Goal: Information Seeking & Learning: Find specific fact

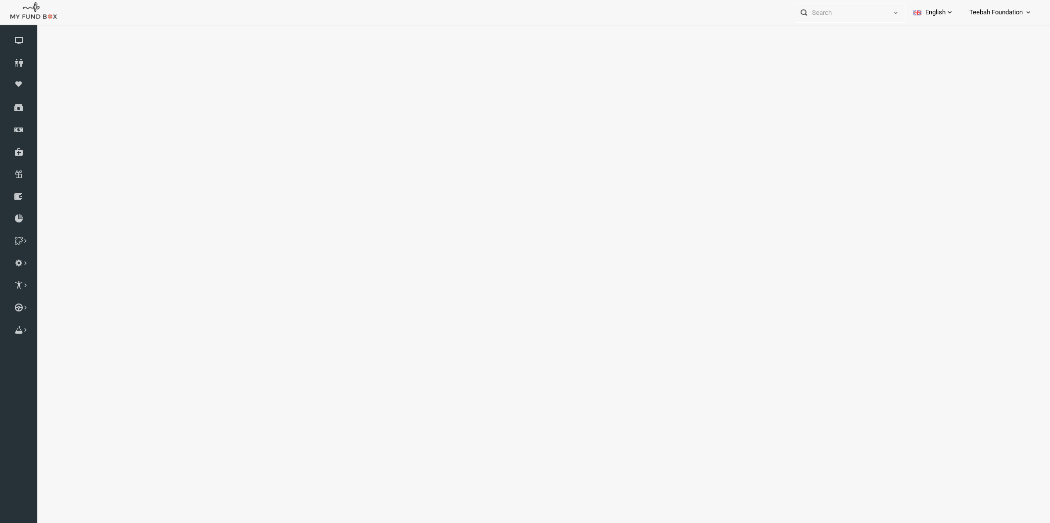
click at [17, 64] on icon at bounding box center [18, 63] width 37 height 8
select select "100"
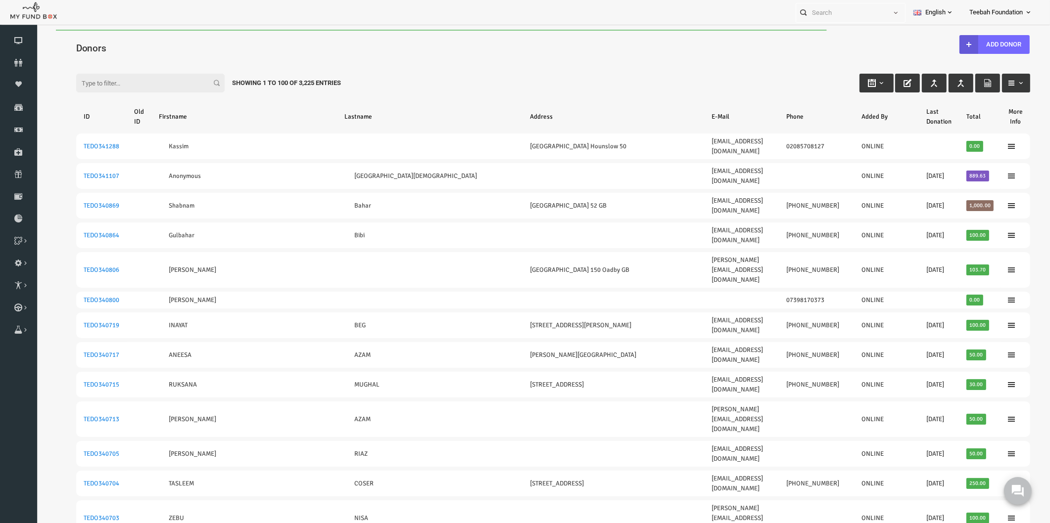
click at [395, 62] on div "Filter: Showing 1 to 100 of 3,225 Entries" at bounding box center [533, 73] width 974 height 27
click at [664, 65] on div "Filter: Showing 1 to 100 of 3,225 Entries" at bounding box center [533, 73] width 974 height 27
click at [544, 85] on div "Filter: Showing 1 to 100 of 3,225 Entries" at bounding box center [533, 73] width 974 height 27
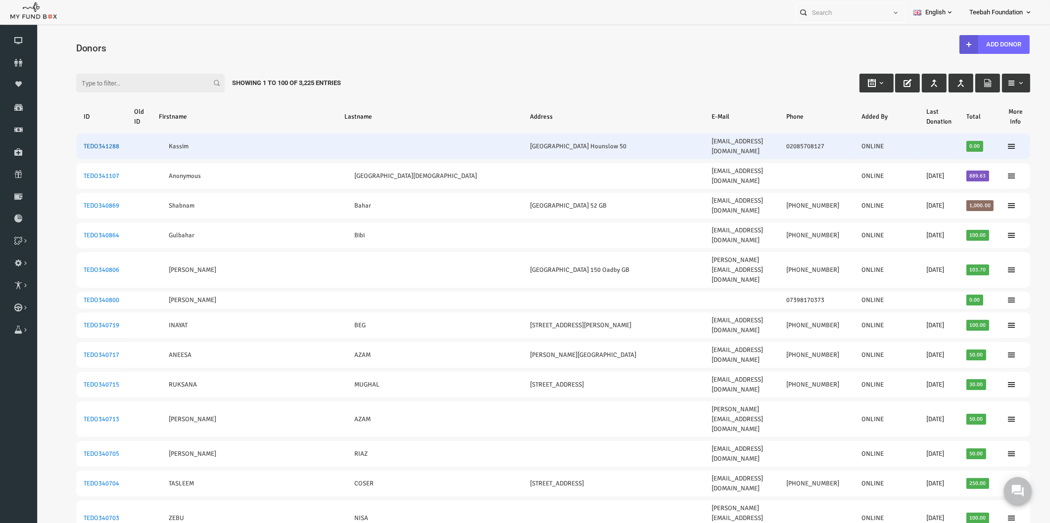
click at [85, 142] on link "TEDO341288" at bounding box center [81, 146] width 36 height 8
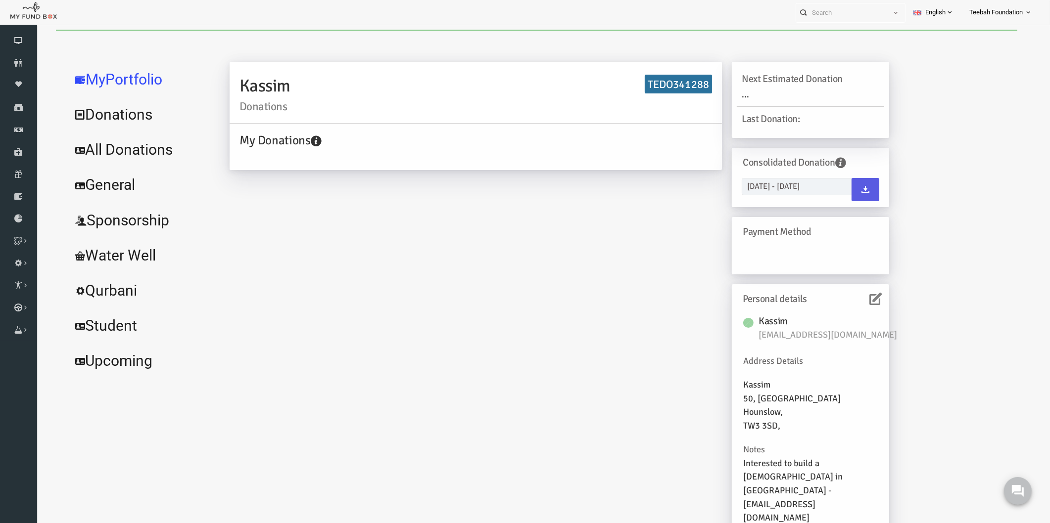
click at [131, 153] on link "All Donations" at bounding box center [120, 150] width 148 height 36
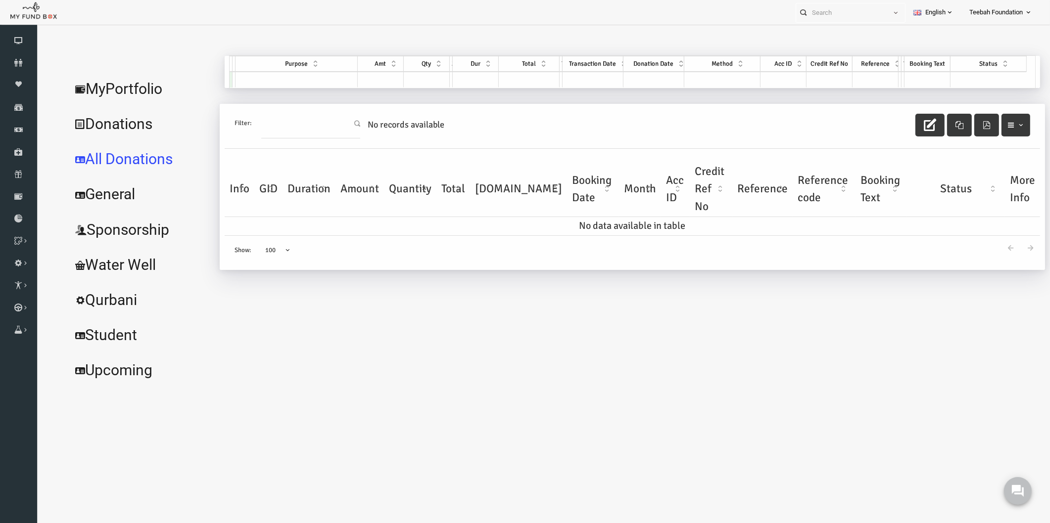
click at [433, 282] on div "Kassim Donations TEDO341288 My Donations Get free account credit Get free accou…" at bounding box center [606, 222] width 825 height 332
click at [129, 91] on link "MyPortfolio" at bounding box center [120, 89] width 148 height 36
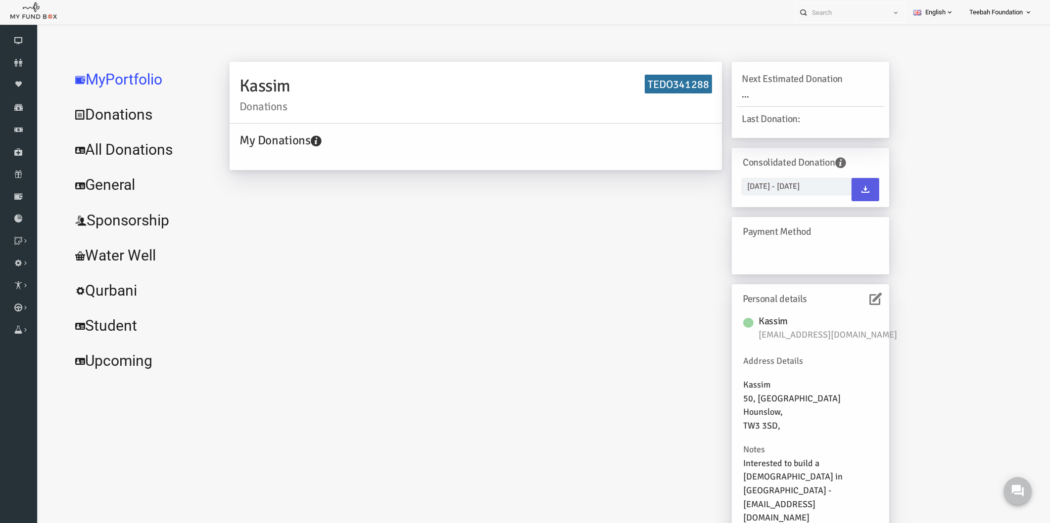
click at [438, 235] on div "Kassim Donations TEDO341288 My Donations Get free account credit Get free accou…" at bounding box center [538, 304] width 679 height 485
click at [921, 291] on div "Kassim Donations TEDO341288 My Donations Get free account credit Get free accou…" at bounding box center [611, 301] width 815 height 491
click at [899, 284] on div "Kassim Donations TEDO341288 My Donations Get free account credit Get free accou…" at bounding box center [611, 301] width 815 height 491
click at [114, 152] on link "All Donations" at bounding box center [120, 150] width 148 height 36
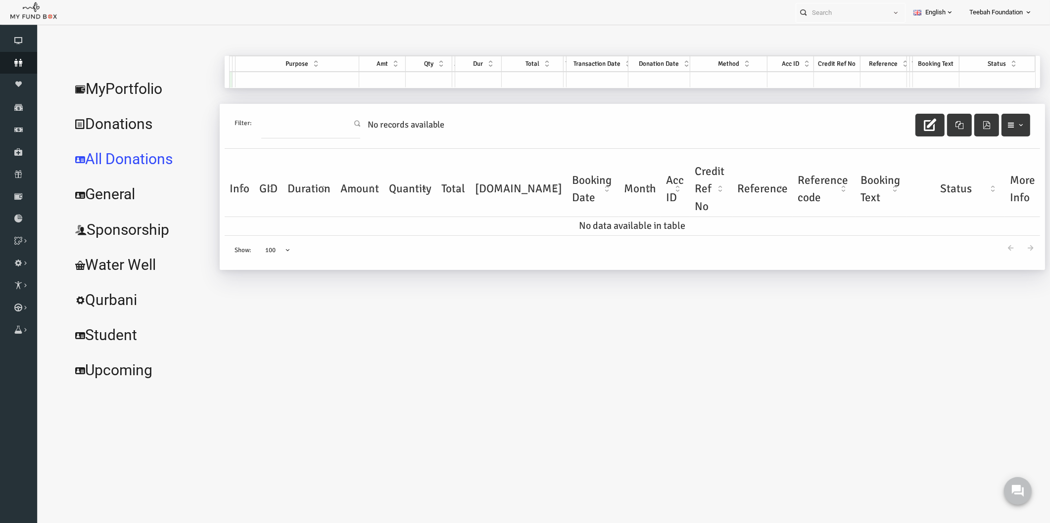
click at [17, 62] on icon at bounding box center [18, 63] width 37 height 8
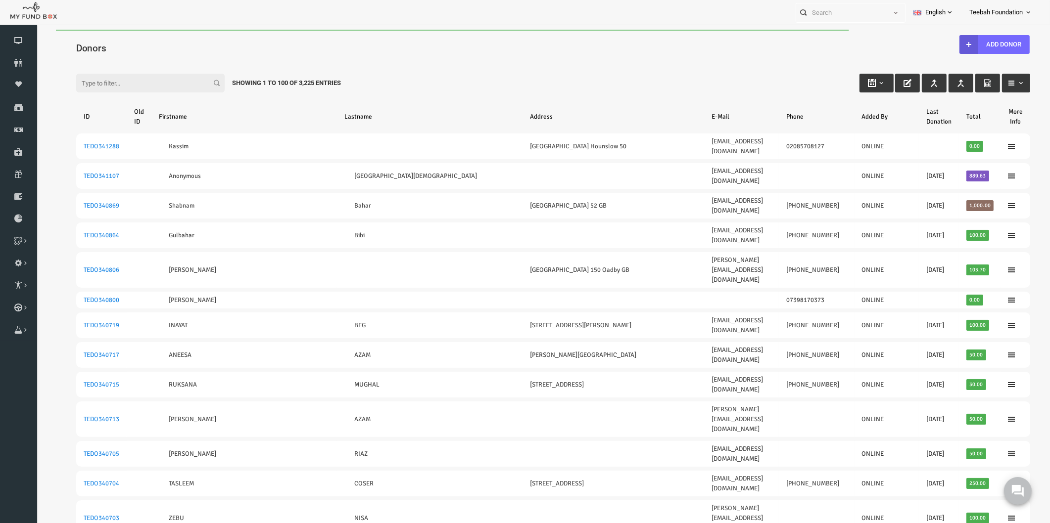
click at [638, 74] on div "Filter: Showing 1 to 100 of 3,225 Entries" at bounding box center [533, 73] width 974 height 27
click at [21, 62] on icon at bounding box center [18, 63] width 37 height 8
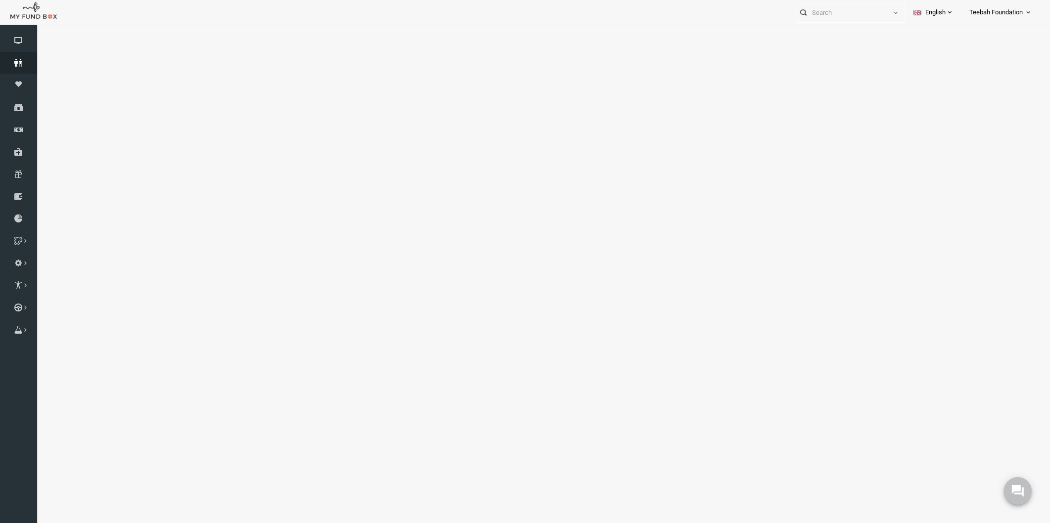
select select "100"
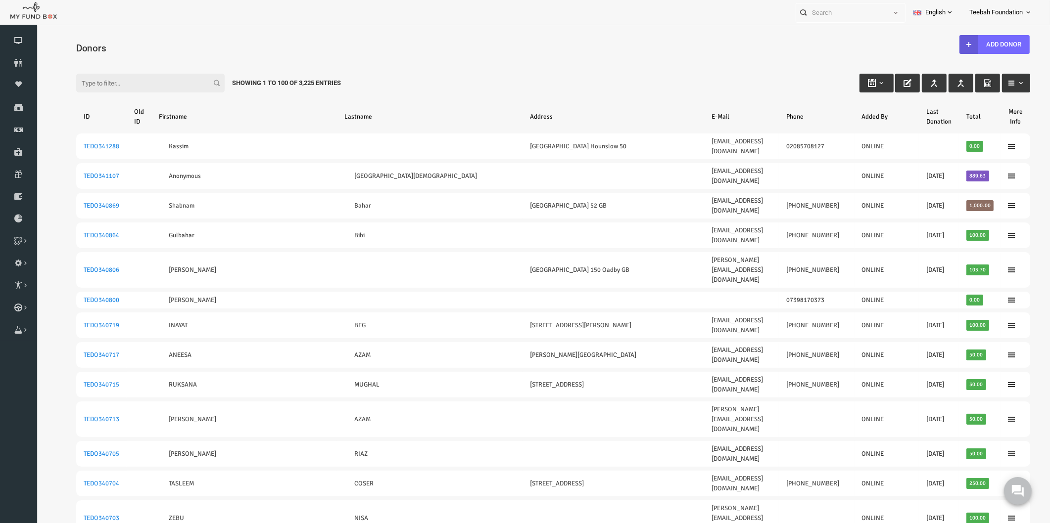
click at [374, 71] on div "Filter: Showing 1 to 100 of 3,225 Entries" at bounding box center [533, 73] width 974 height 27
click at [217, 40] on div "Donors" at bounding box center [533, 47] width 974 height 34
click at [82, 80] on input "Filter:" at bounding box center [130, 83] width 148 height 19
paste input "[EMAIL_ADDRESS][DOMAIN_NAME]"
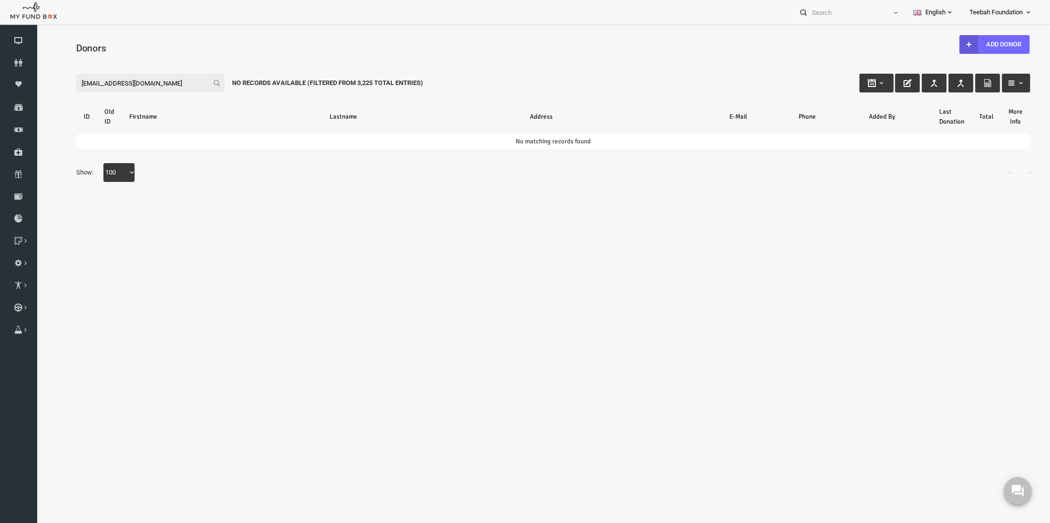
drag, startPoint x: 146, startPoint y: 81, endPoint x: 22, endPoint y: 90, distance: 124.5
click at [36, 90] on html "Donor Not Found Beneficiary Not Found Partner Not Found!!!! Please Fill out thi…" at bounding box center [532, 288] width 993 height 517
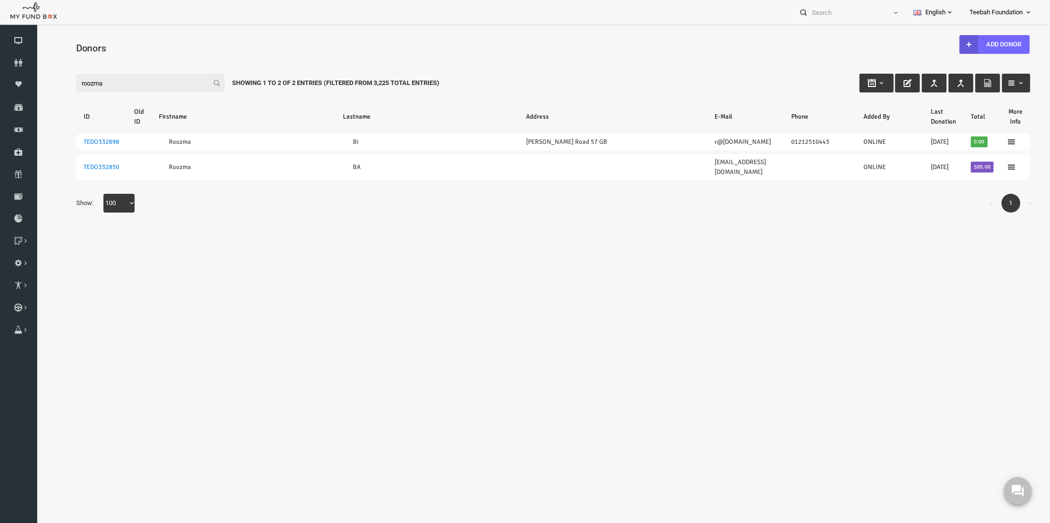
type input "roozma"
click at [350, 198] on div "← 1 → Show: 10 25 50 100 100" at bounding box center [533, 208] width 974 height 29
click at [20, 60] on icon at bounding box center [18, 63] width 37 height 8
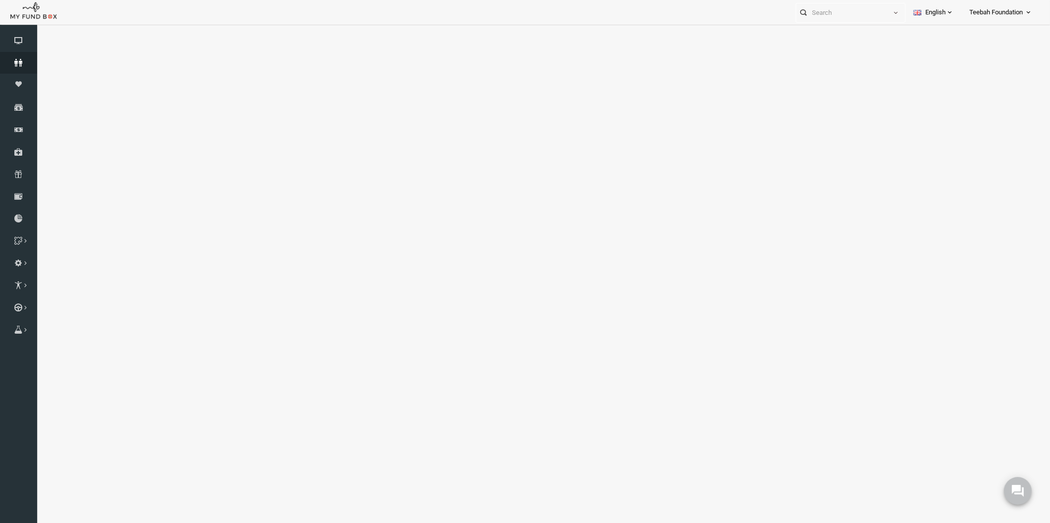
select select "100"
